Goal: Book appointment/travel/reservation

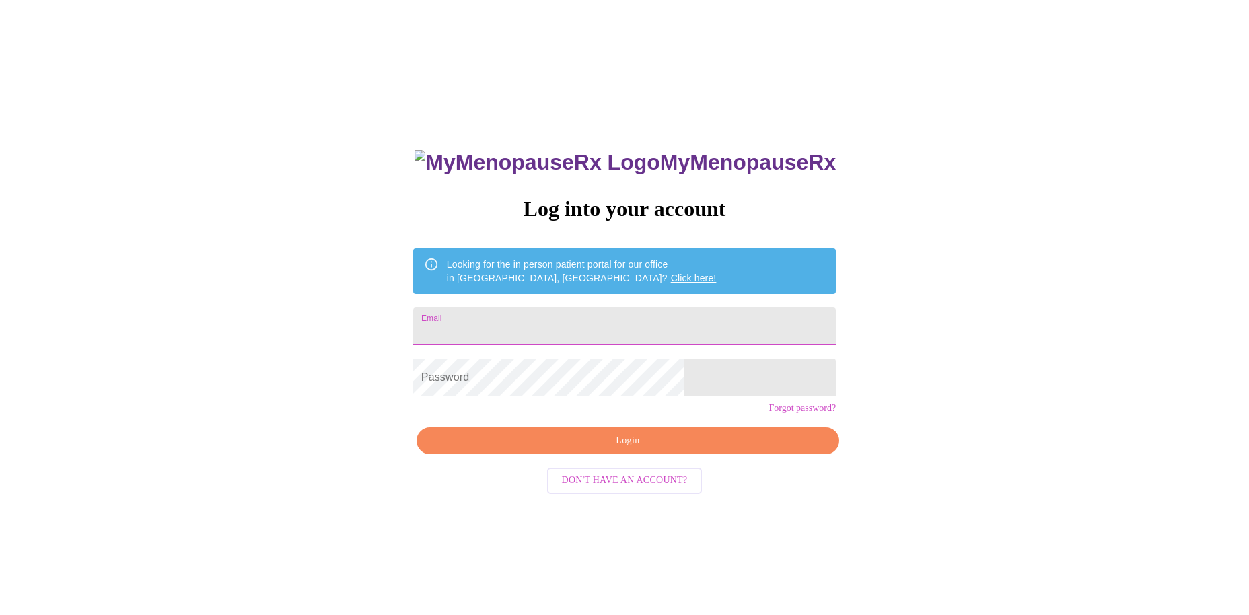
click at [604, 313] on input "Email" at bounding box center [624, 327] width 423 height 38
click at [622, 326] on input "[EMAIL_ADDRESS][DOMAIN_NAME]" at bounding box center [624, 327] width 423 height 38
type input "[EMAIL_ADDRESS][DOMAIN_NAME]"
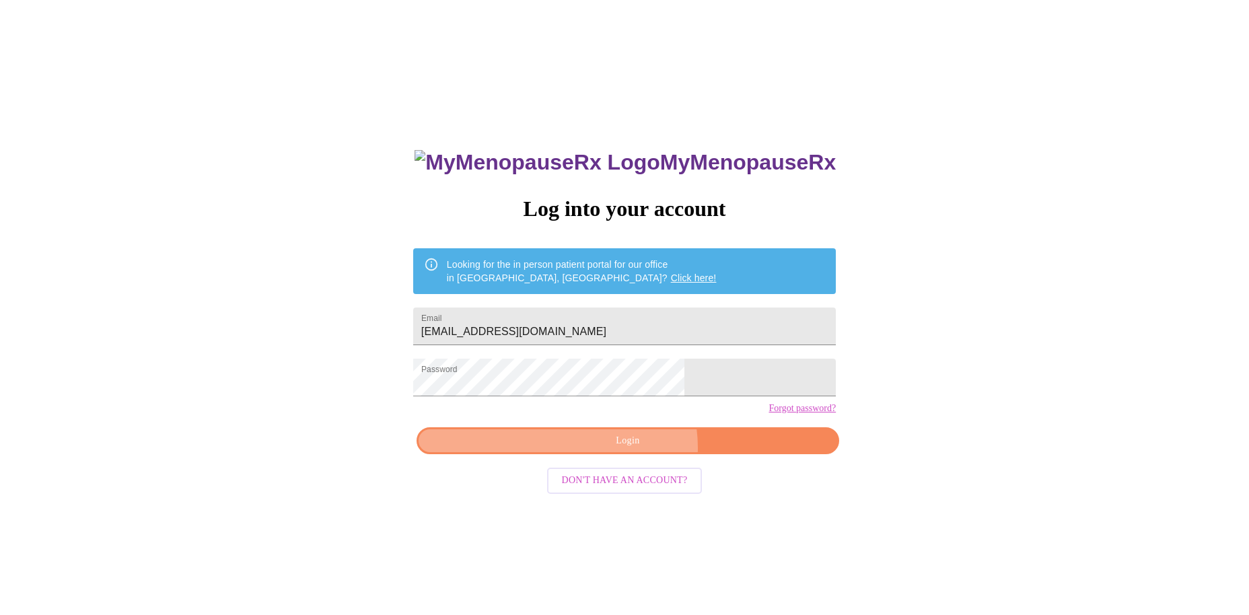
click at [633, 450] on span "Login" at bounding box center [628, 441] width 392 height 17
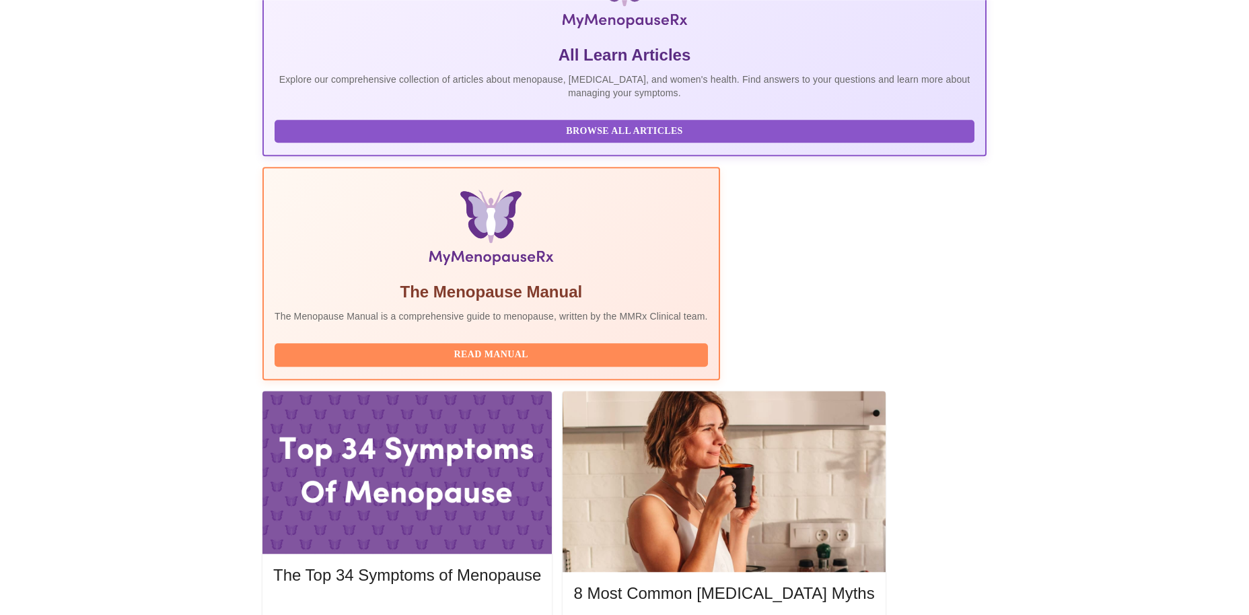
scroll to position [266, 0]
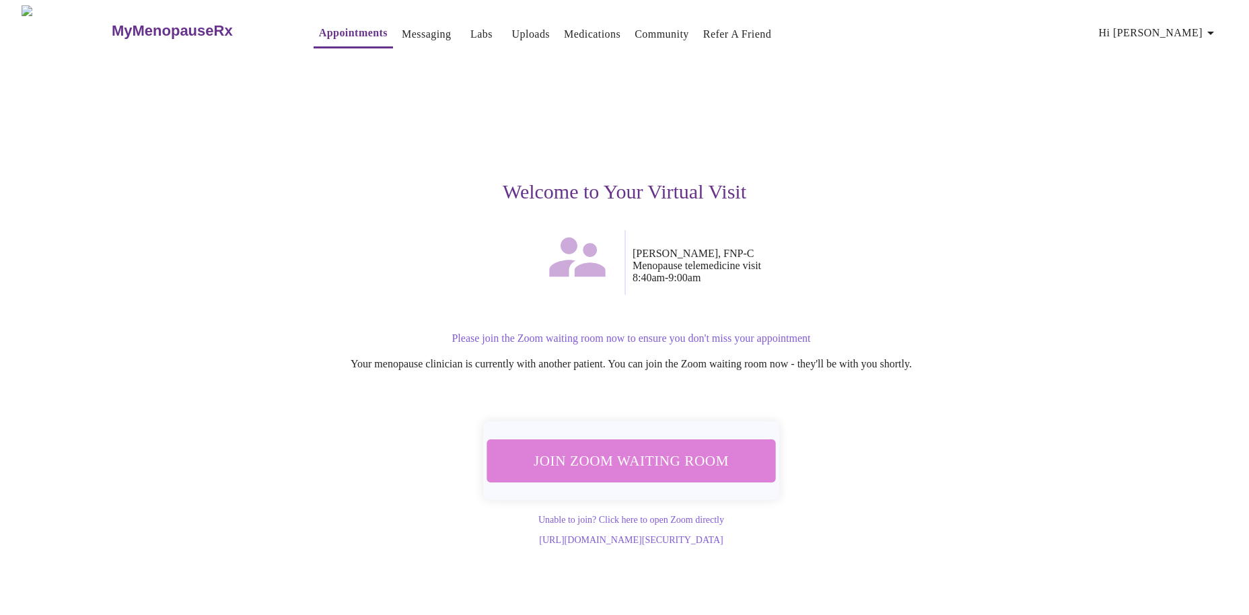
click at [651, 441] on button "Join Zoom Waiting Room" at bounding box center [631, 460] width 289 height 42
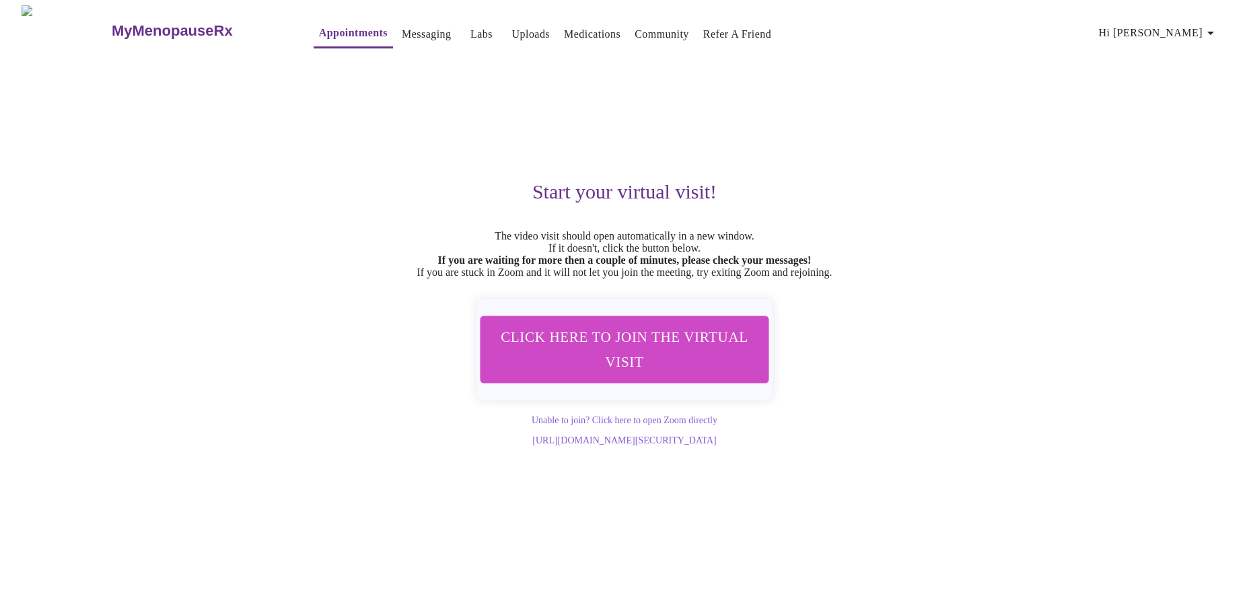
click at [662, 357] on span "Click here to join the virtual visit" at bounding box center [624, 349] width 253 height 50
